Goal: Transaction & Acquisition: Purchase product/service

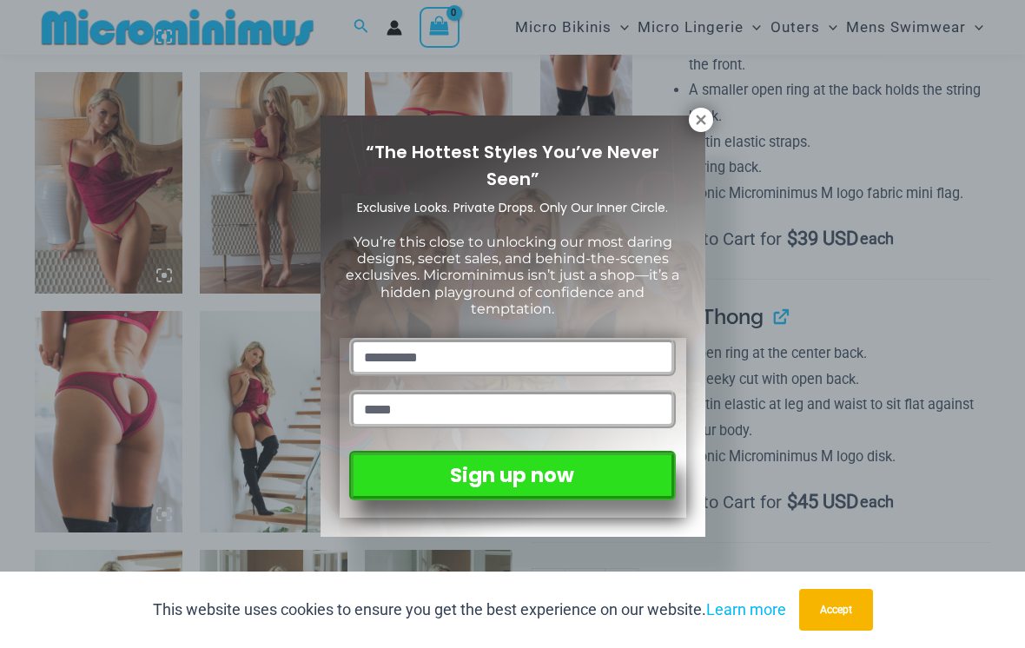
scroll to position [1246, 0]
click at [708, 120] on icon at bounding box center [701, 120] width 16 height 16
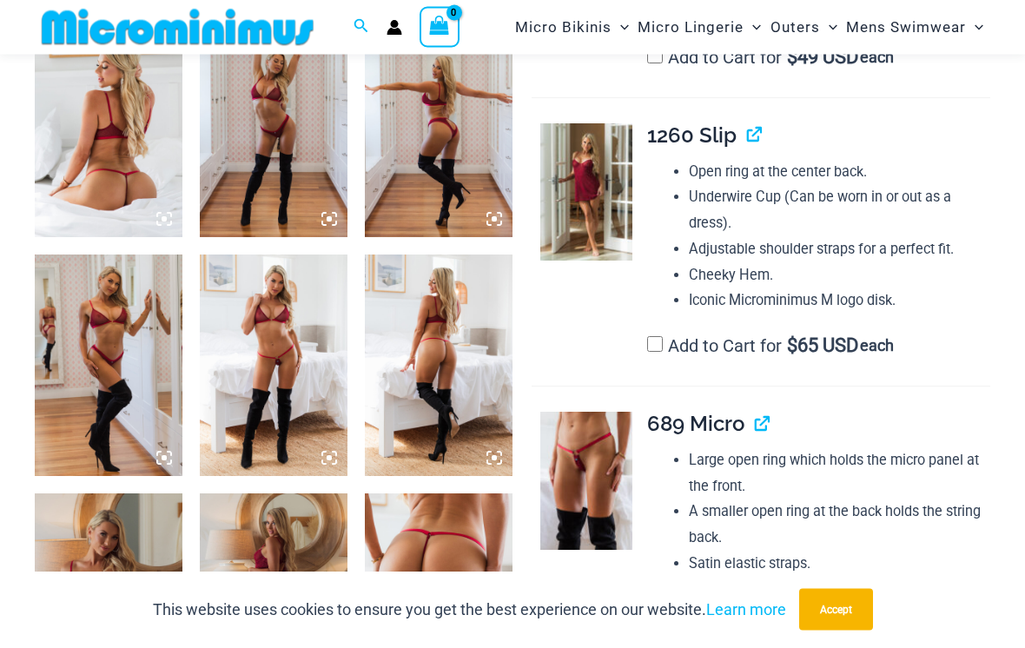
click at [145, 148] on img at bounding box center [109, 126] width 148 height 221
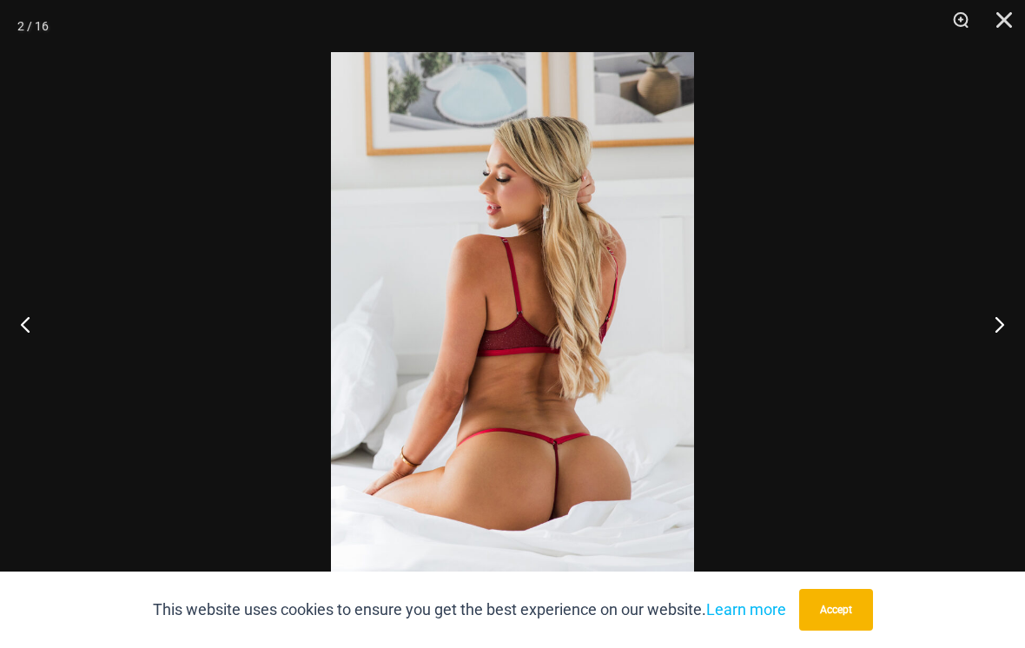
click at [1021, 319] on button "Next" at bounding box center [991, 323] width 65 height 87
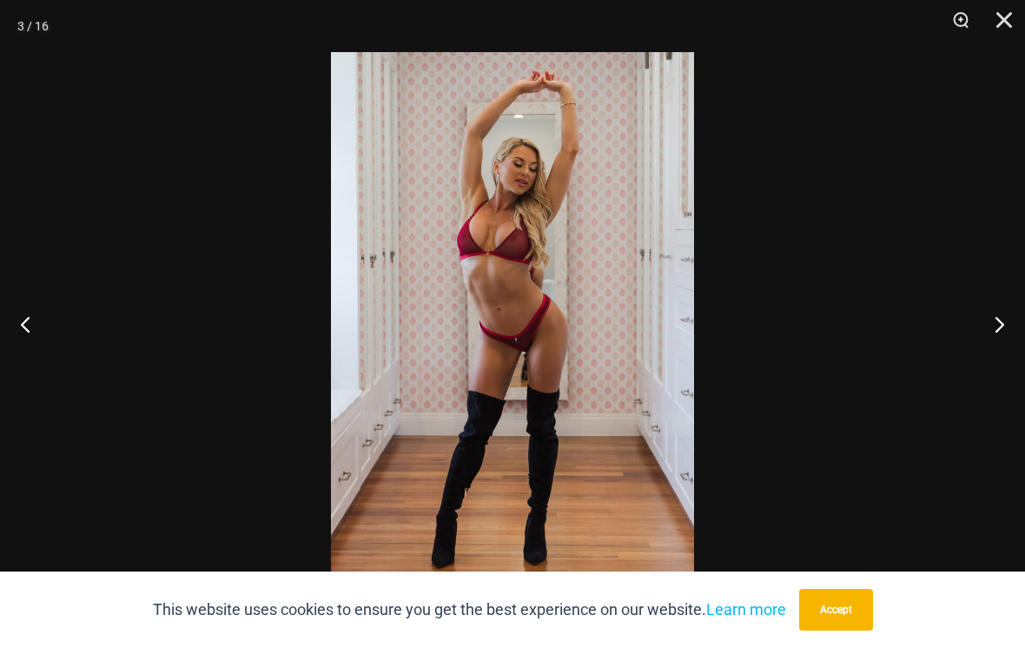
click at [997, 326] on button "Next" at bounding box center [991, 323] width 65 height 87
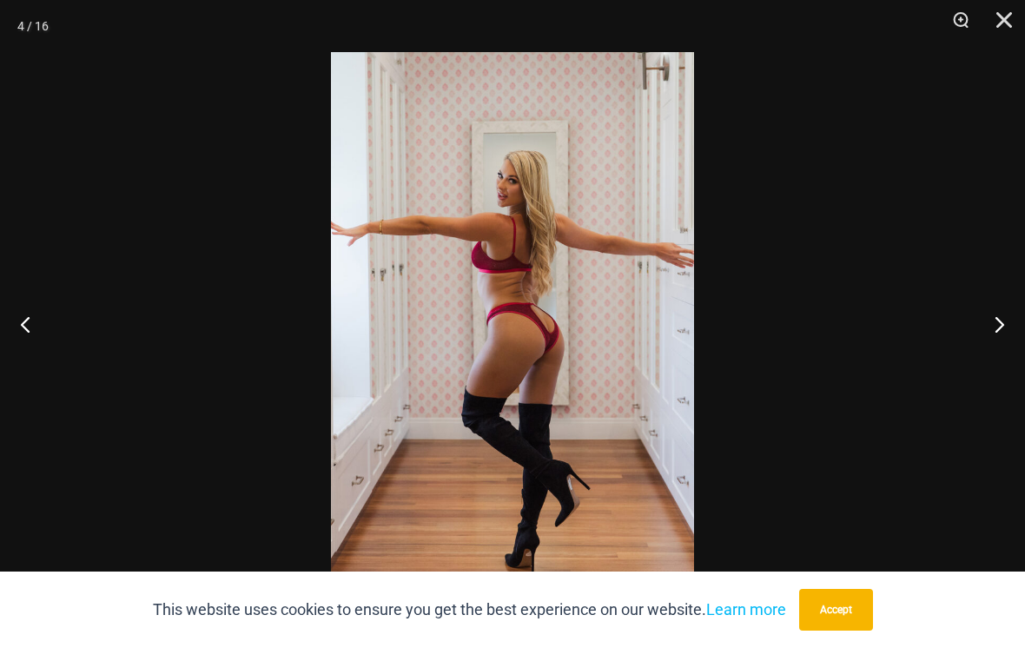
click at [998, 334] on button "Next" at bounding box center [991, 323] width 65 height 87
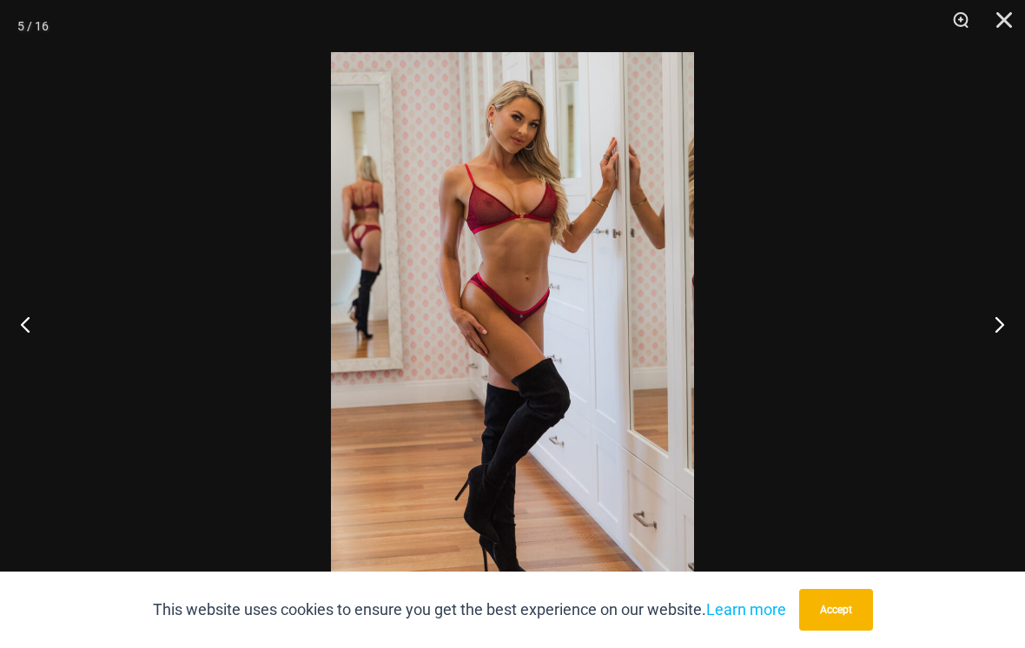
click at [1000, 331] on button "Next" at bounding box center [991, 323] width 65 height 87
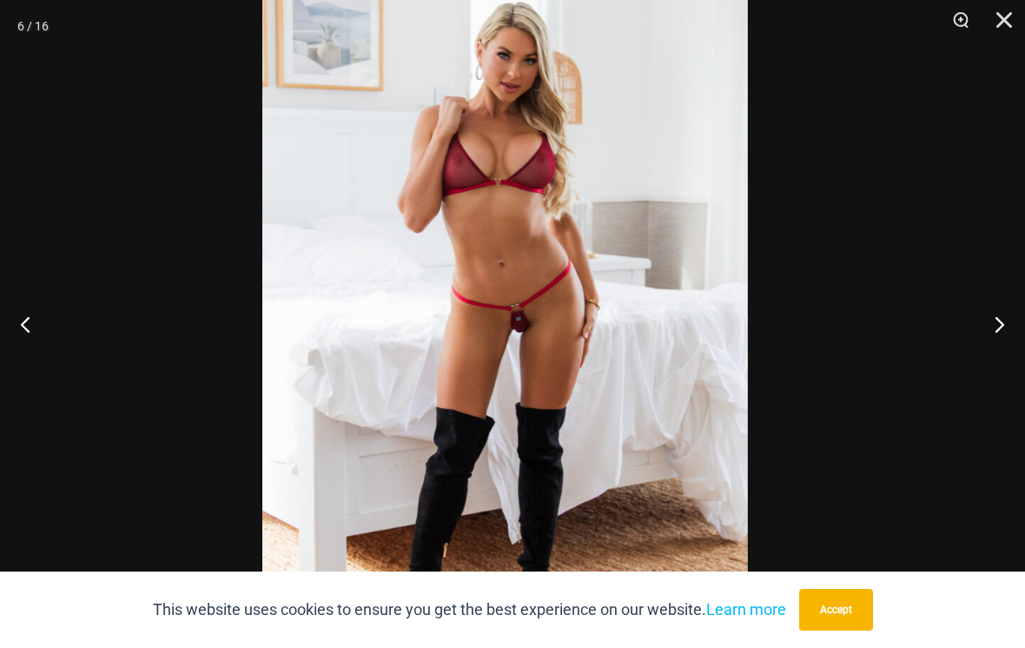
click at [546, 298] on img at bounding box center [504, 332] width 485 height 728
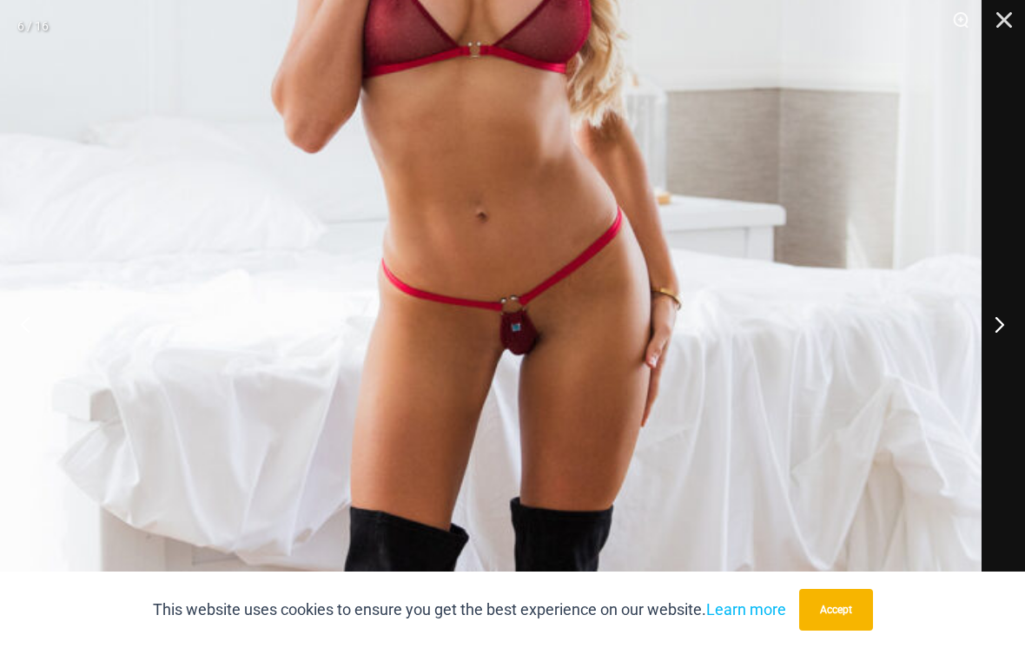
click at [844, 611] on button "Accept" at bounding box center [836, 610] width 74 height 42
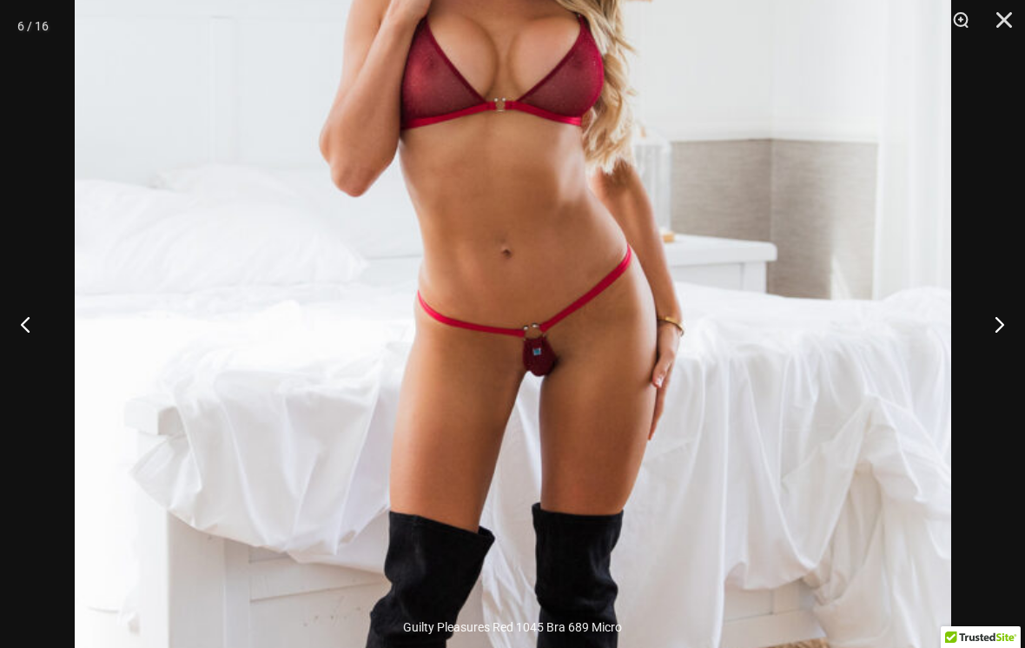
click at [1000, 342] on button "Next" at bounding box center [991, 323] width 65 height 87
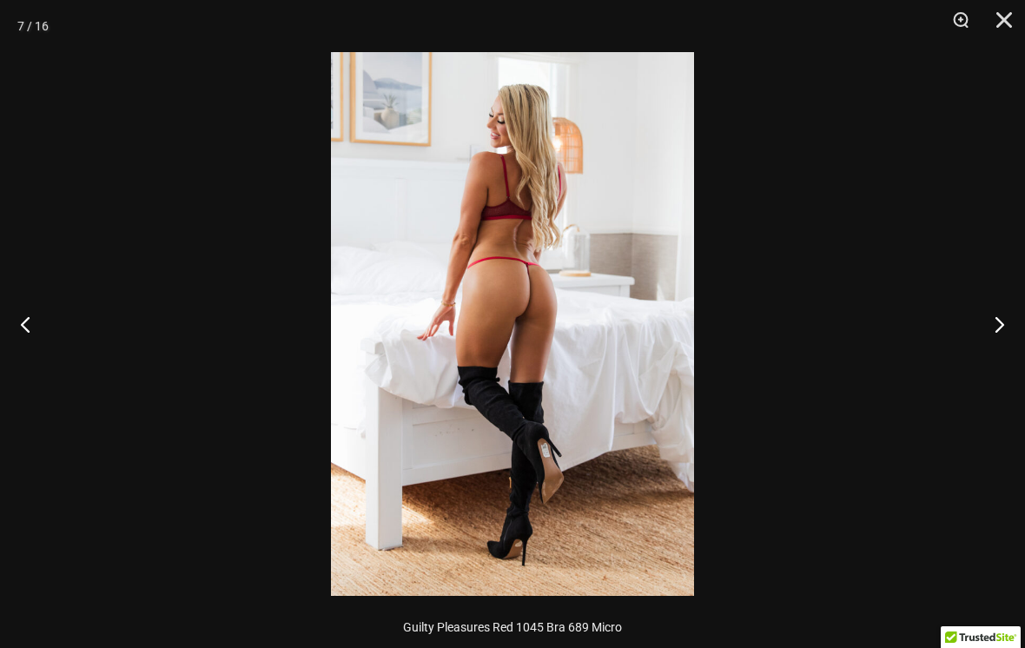
click at [992, 329] on button "Next" at bounding box center [991, 323] width 65 height 87
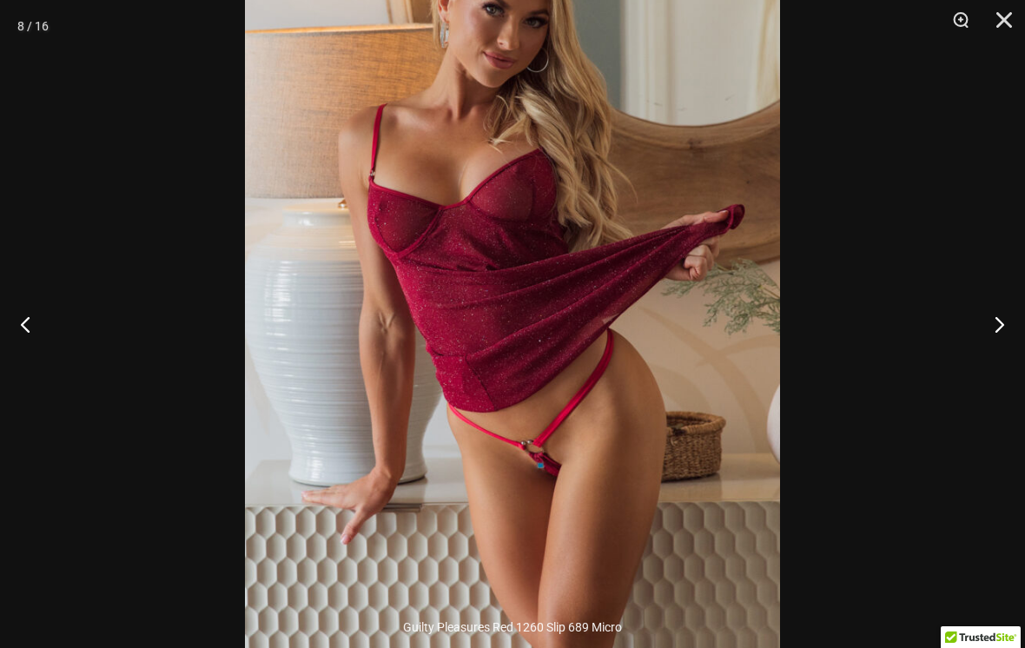
click at [1006, 334] on button "Next" at bounding box center [991, 323] width 65 height 87
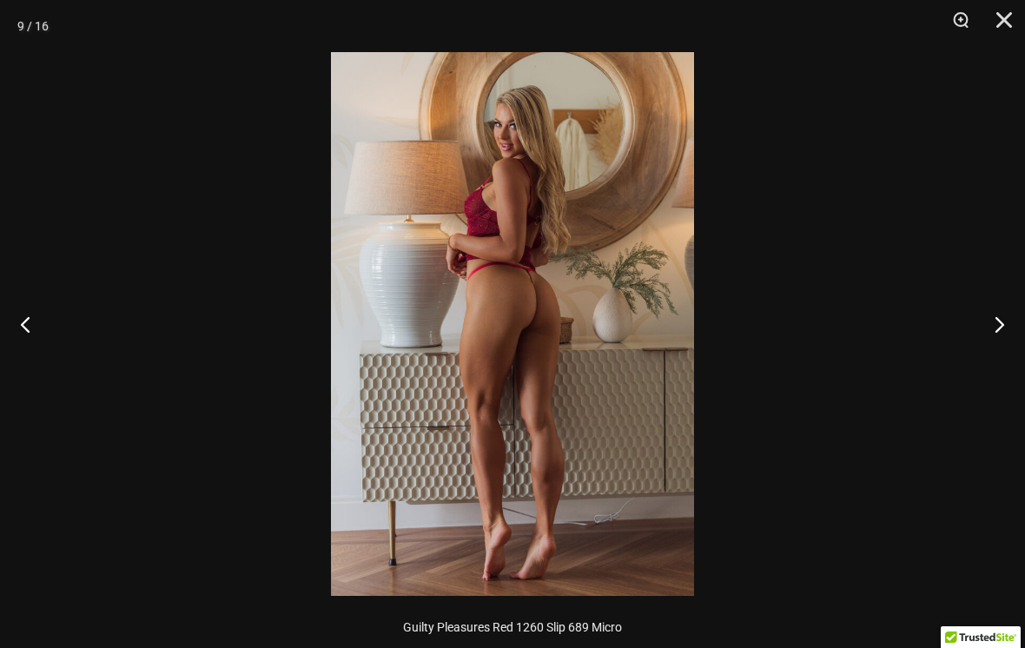
click at [1002, 330] on button "Next" at bounding box center [991, 323] width 65 height 87
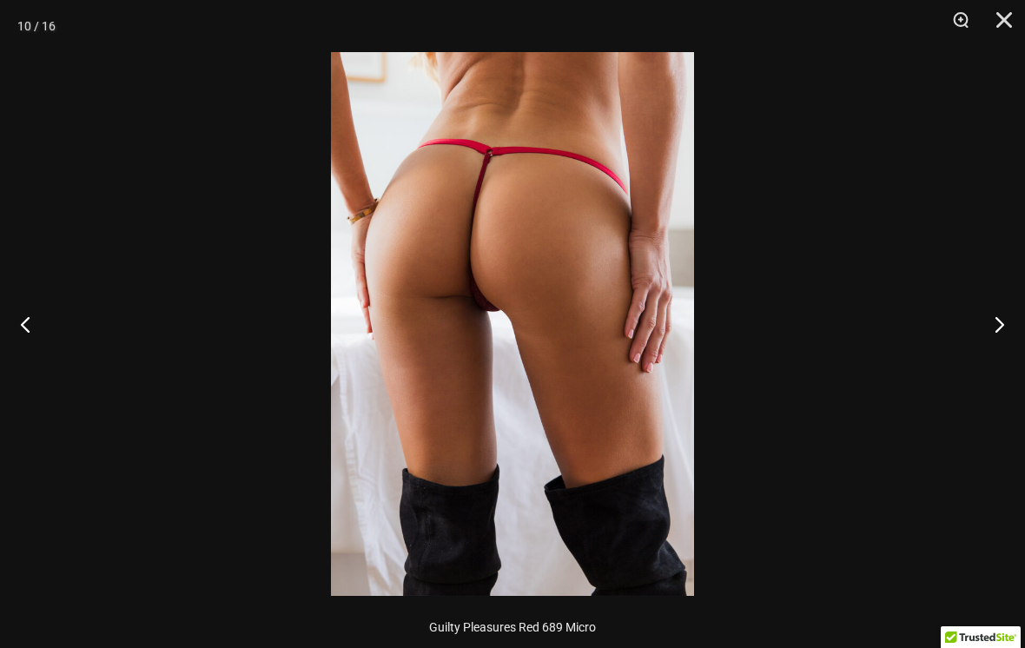
click at [1008, 320] on button "Next" at bounding box center [991, 323] width 65 height 87
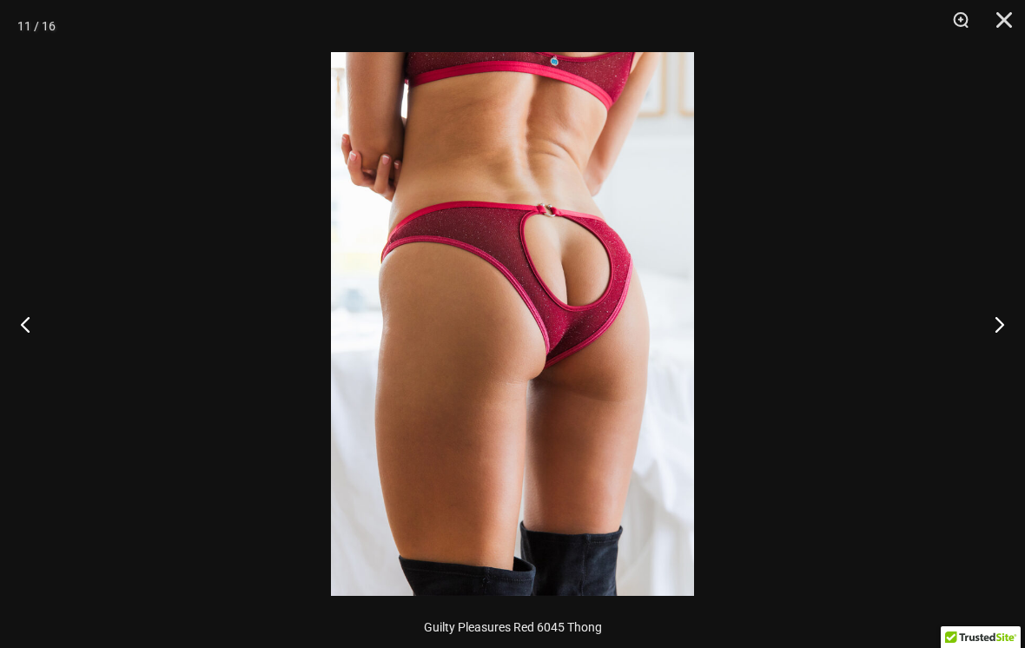
click at [1001, 333] on button "Next" at bounding box center [991, 323] width 65 height 87
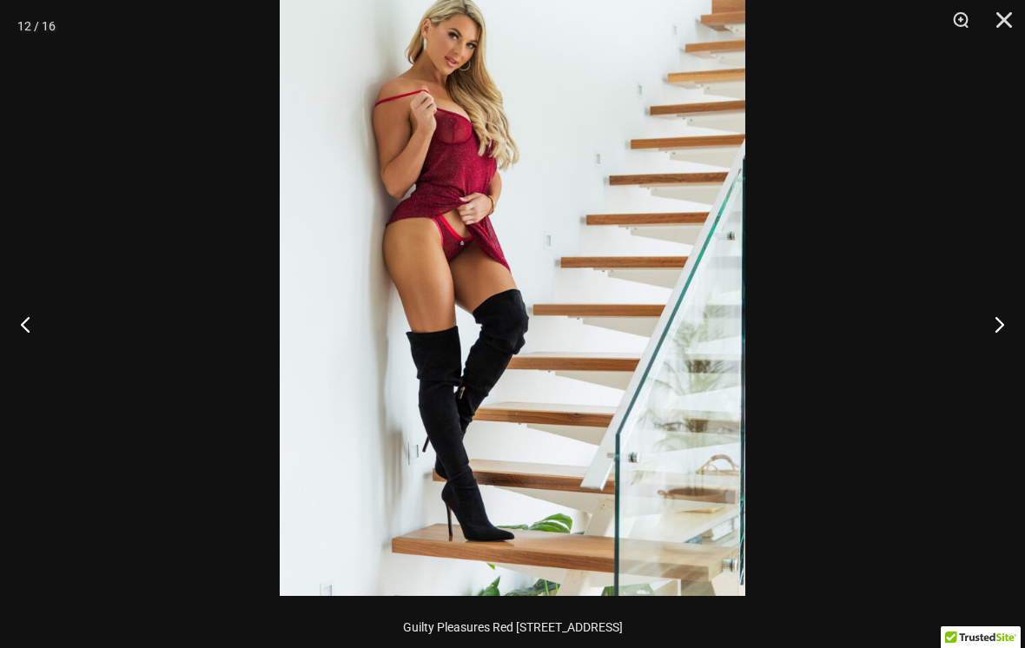
click at [1002, 329] on button "Next" at bounding box center [991, 323] width 65 height 87
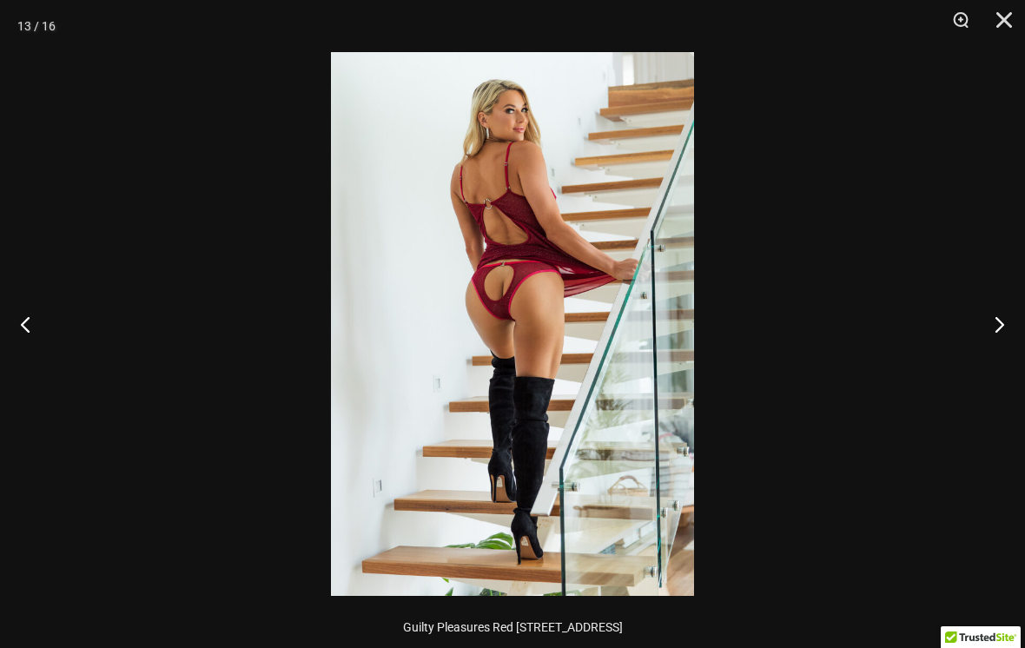
click at [1018, 327] on button "Next" at bounding box center [991, 323] width 65 height 87
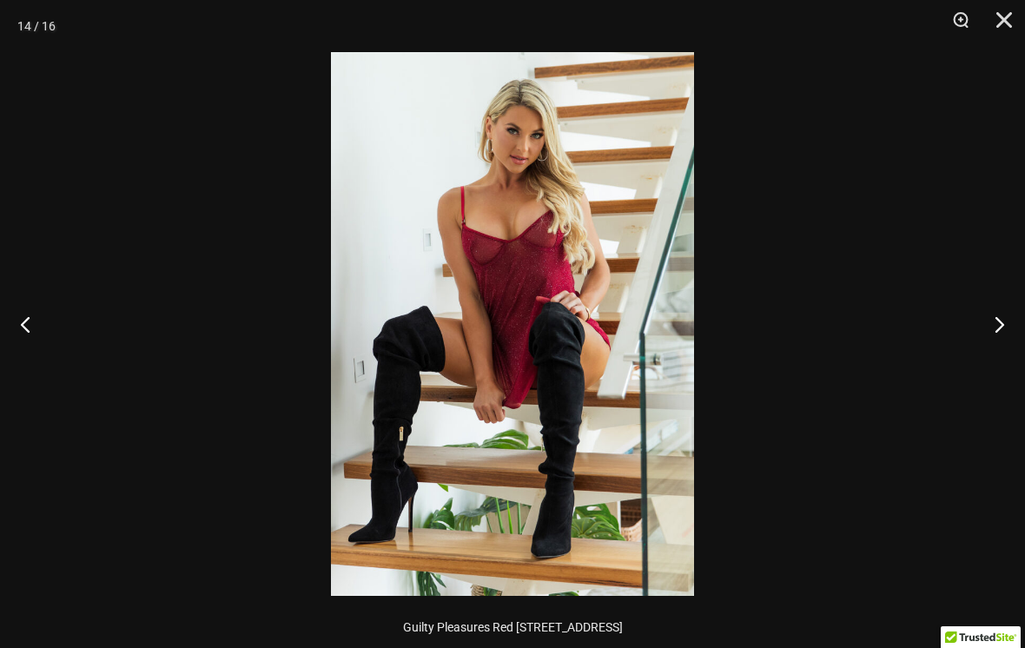
click at [1011, 322] on button "Next" at bounding box center [991, 323] width 65 height 87
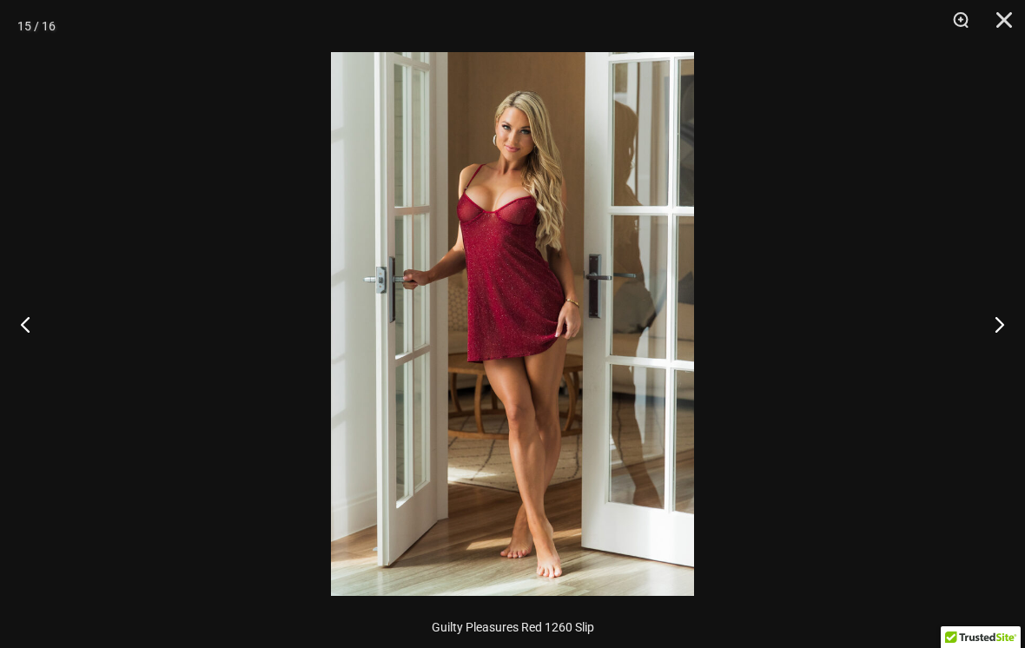
click at [1015, 337] on button "Next" at bounding box center [991, 323] width 65 height 87
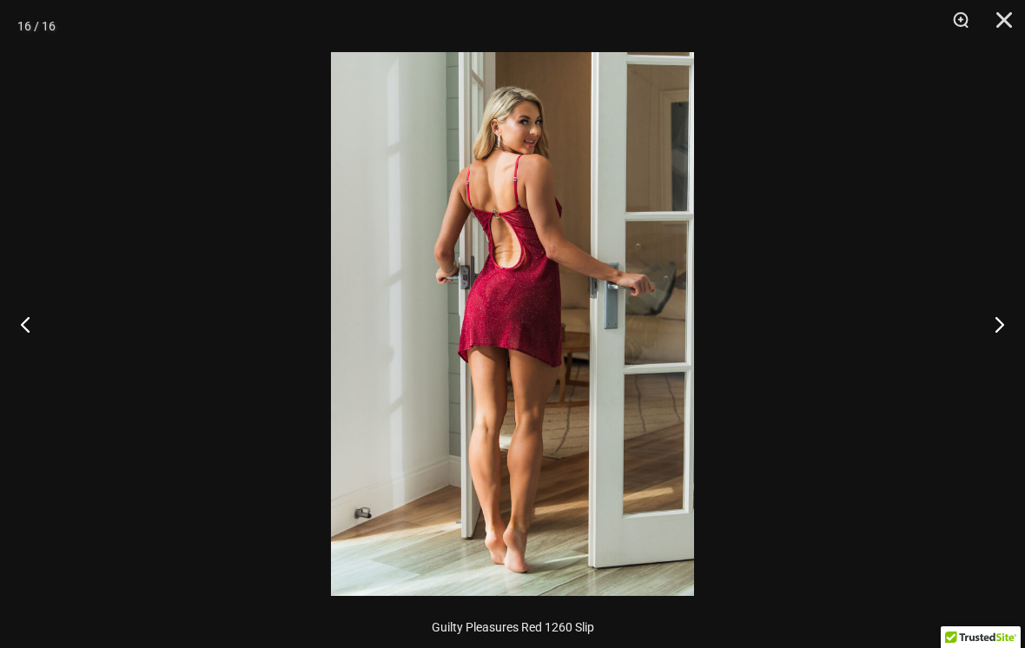
click at [1000, 329] on button "Next" at bounding box center [991, 323] width 65 height 87
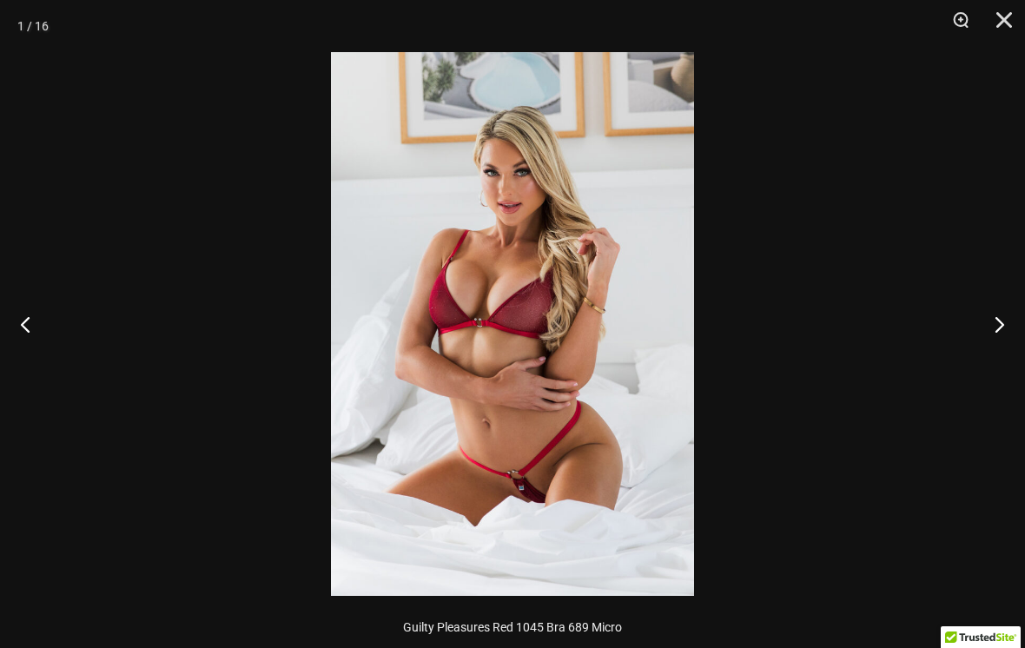
click at [992, 340] on button "Next" at bounding box center [991, 323] width 65 height 87
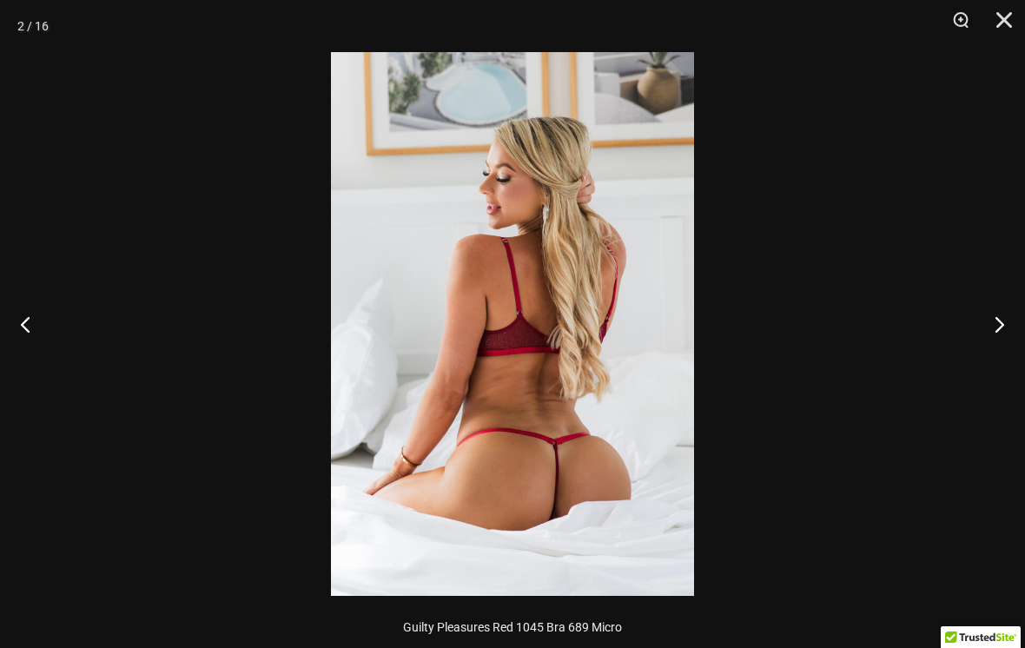
click at [998, 346] on button "Next" at bounding box center [991, 323] width 65 height 87
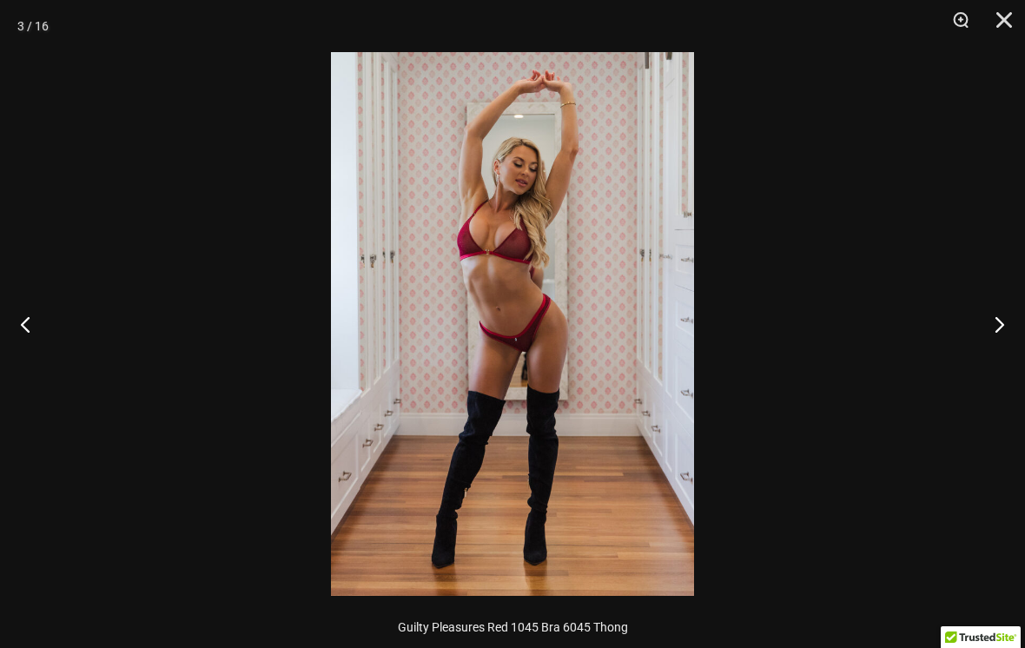
click at [1005, 344] on button "Next" at bounding box center [991, 323] width 65 height 87
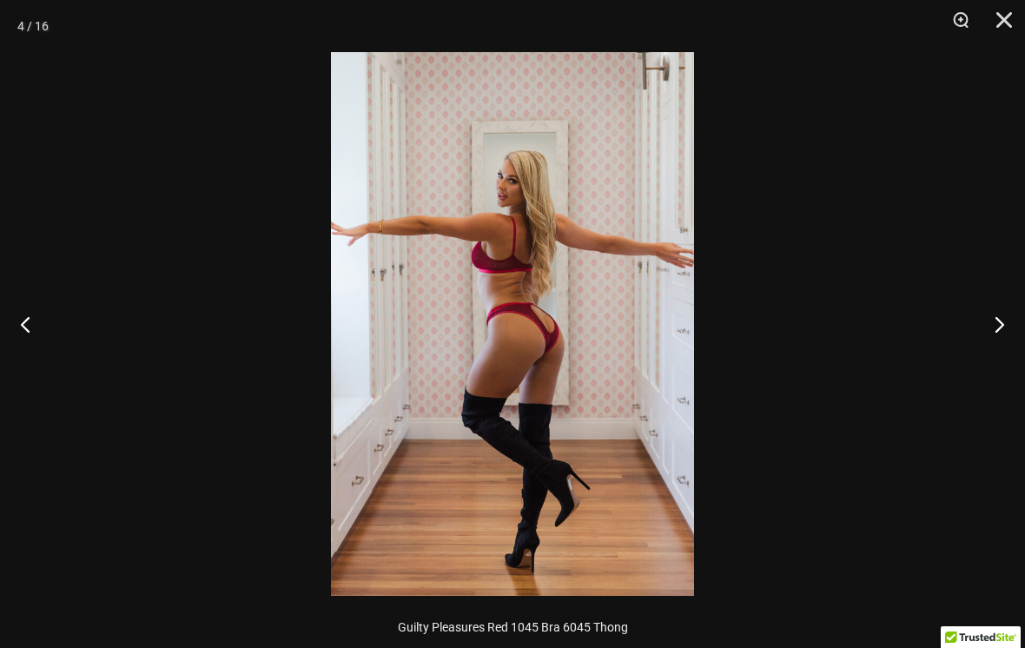
click at [1001, 20] on button "Close" at bounding box center [997, 26] width 43 height 52
